Goal: Task Accomplishment & Management: Manage account settings

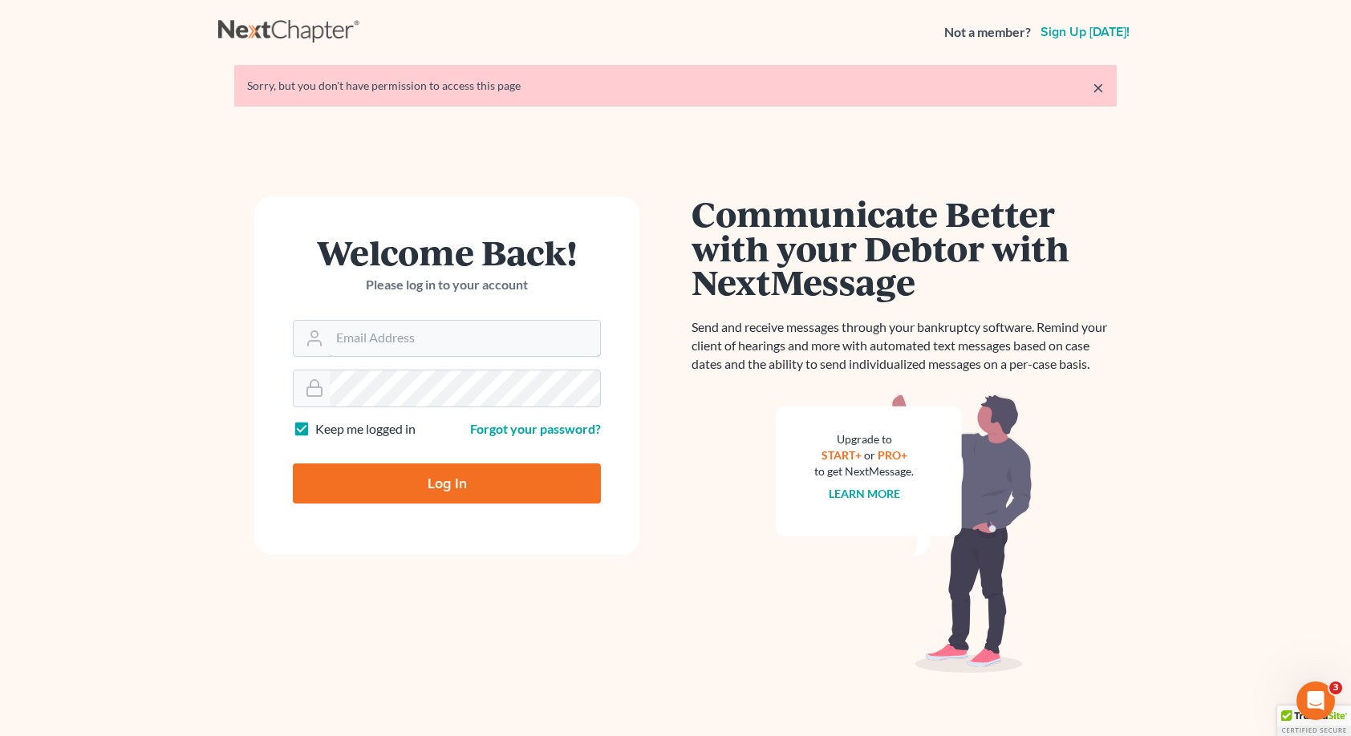
type input "[PERSON_NAME][EMAIL_ADDRESS][DOMAIN_NAME]"
click at [439, 493] on input "Log In" at bounding box center [447, 484] width 308 height 40
type input "Thinking..."
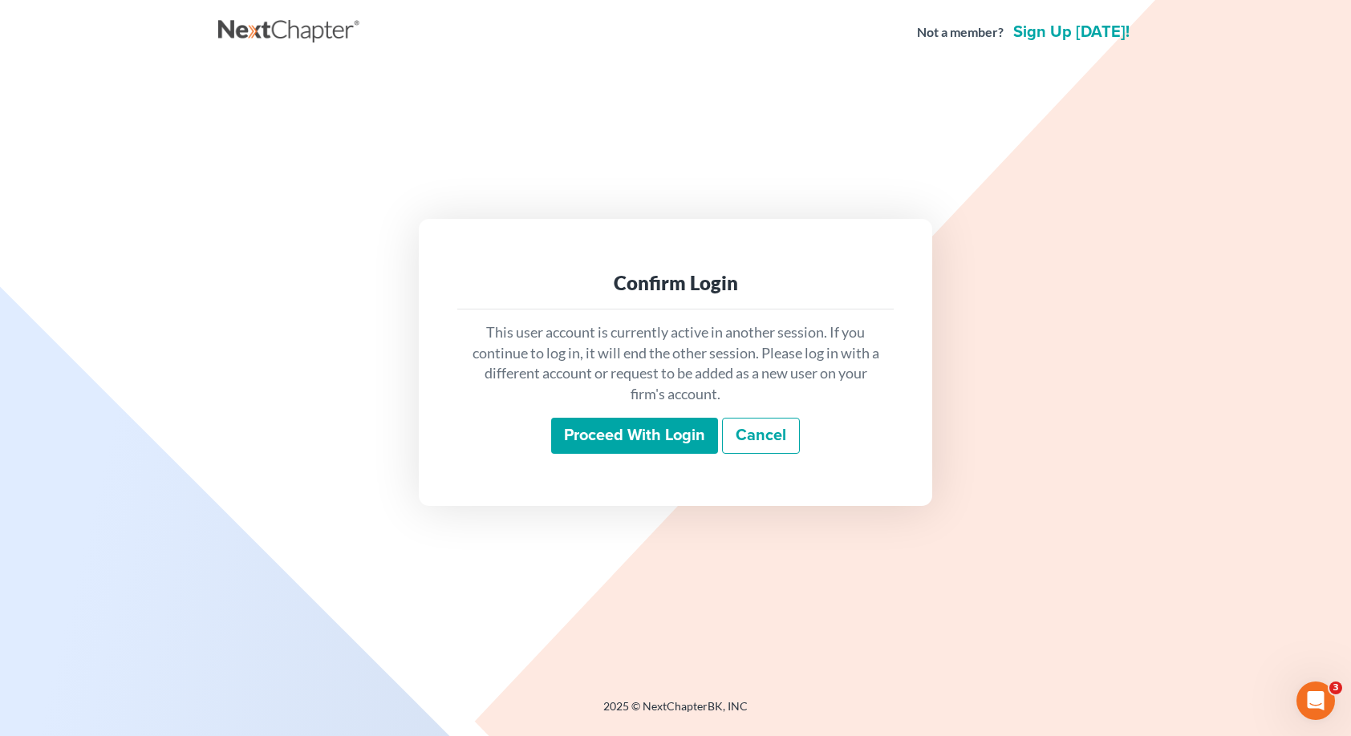
click at [614, 434] on input "Proceed with login" at bounding box center [634, 436] width 167 height 37
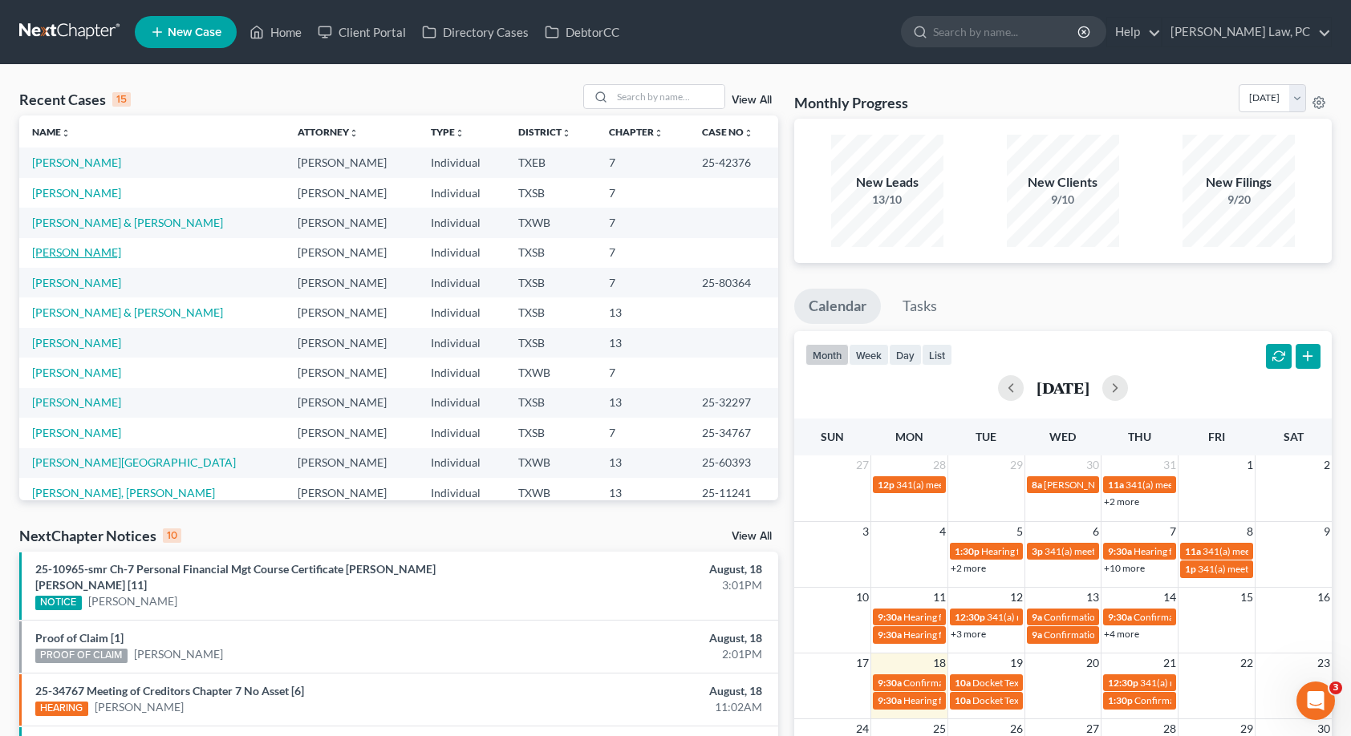
click at [79, 257] on link "[PERSON_NAME]" at bounding box center [76, 252] width 89 height 14
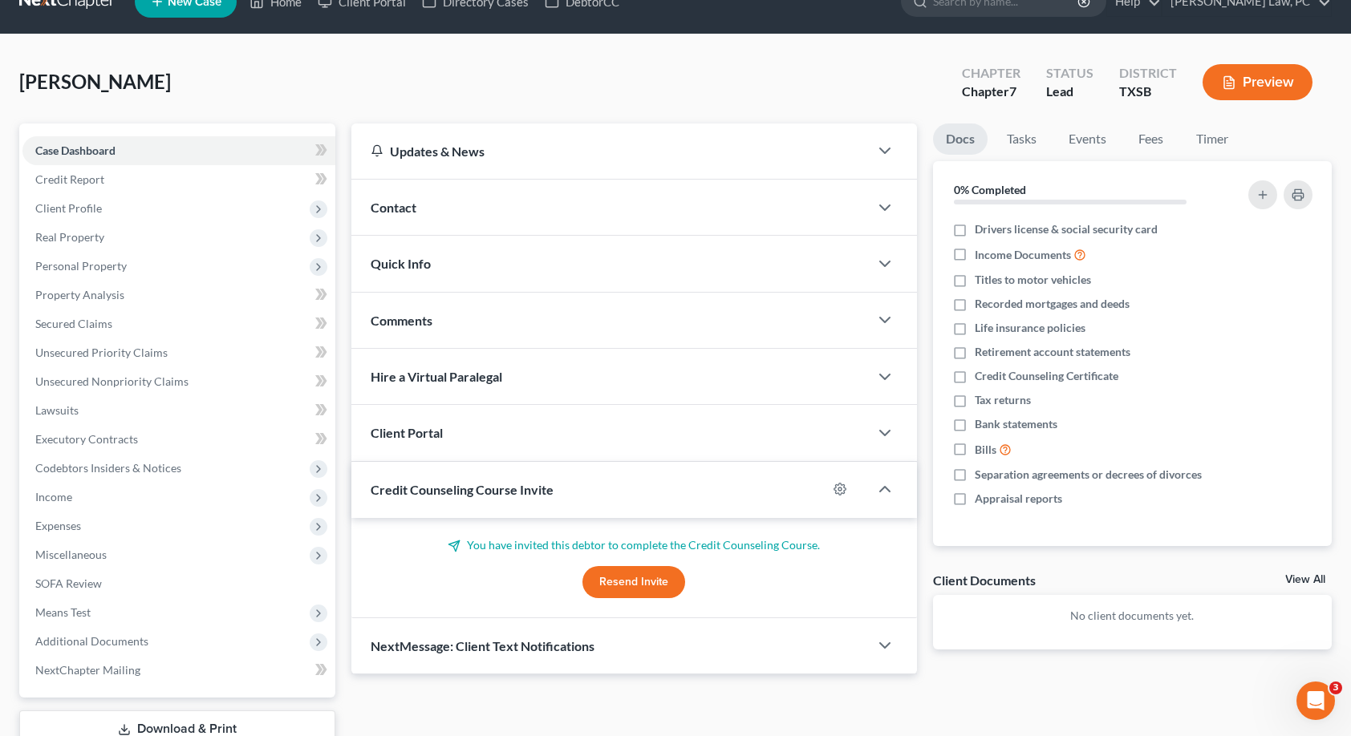
scroll to position [52, 0]
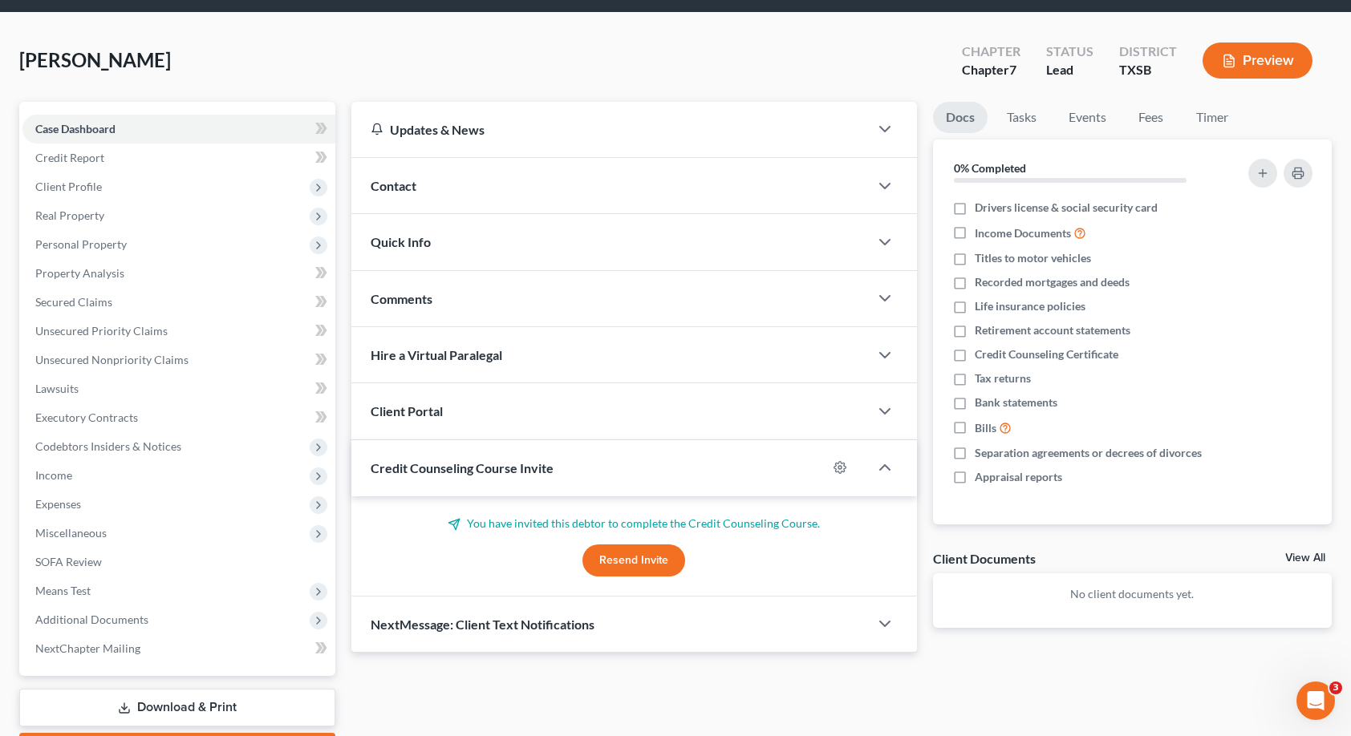
click at [639, 549] on button "Resend Invite" at bounding box center [633, 561] width 103 height 32
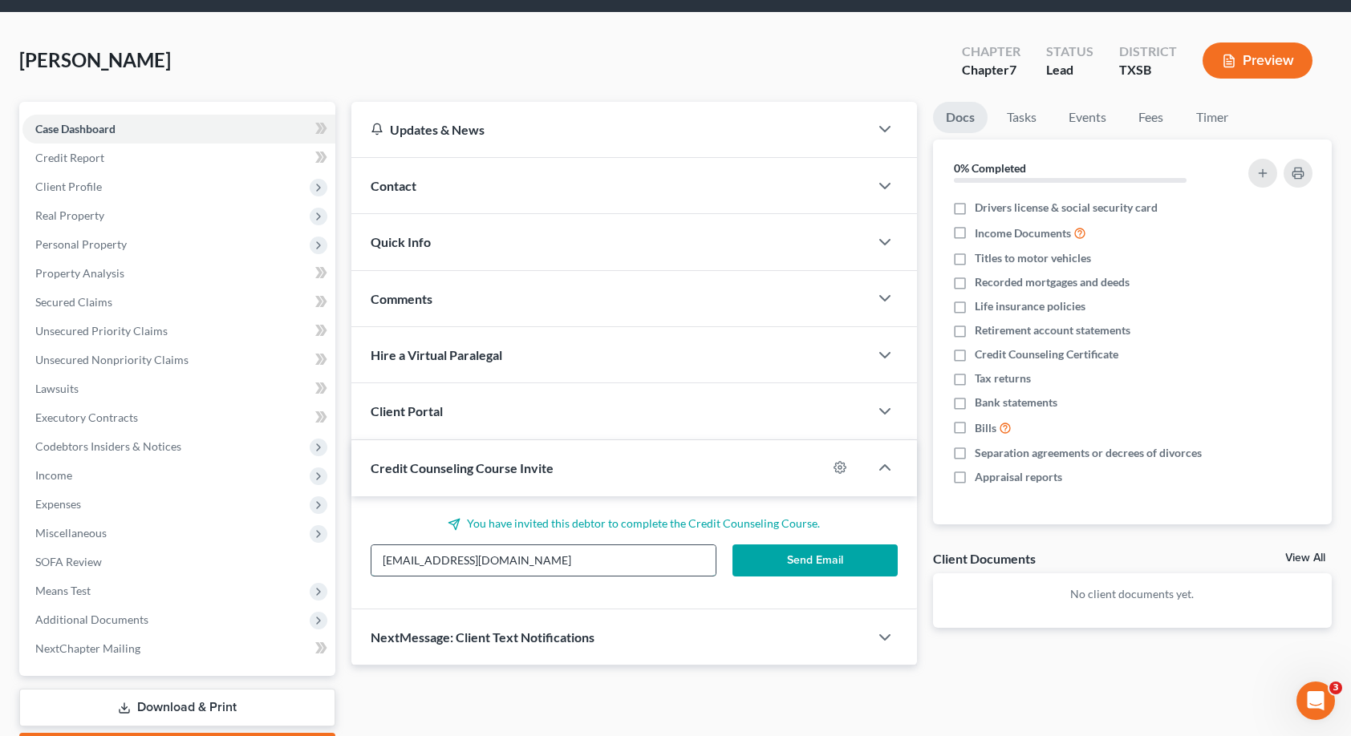
click at [464, 561] on input "[EMAIL_ADDRESS][DOMAIN_NAME]" at bounding box center [543, 560] width 344 height 30
click at [858, 557] on button "Send Email" at bounding box center [814, 561] width 165 height 32
